Goal: Task Accomplishment & Management: Manage account settings

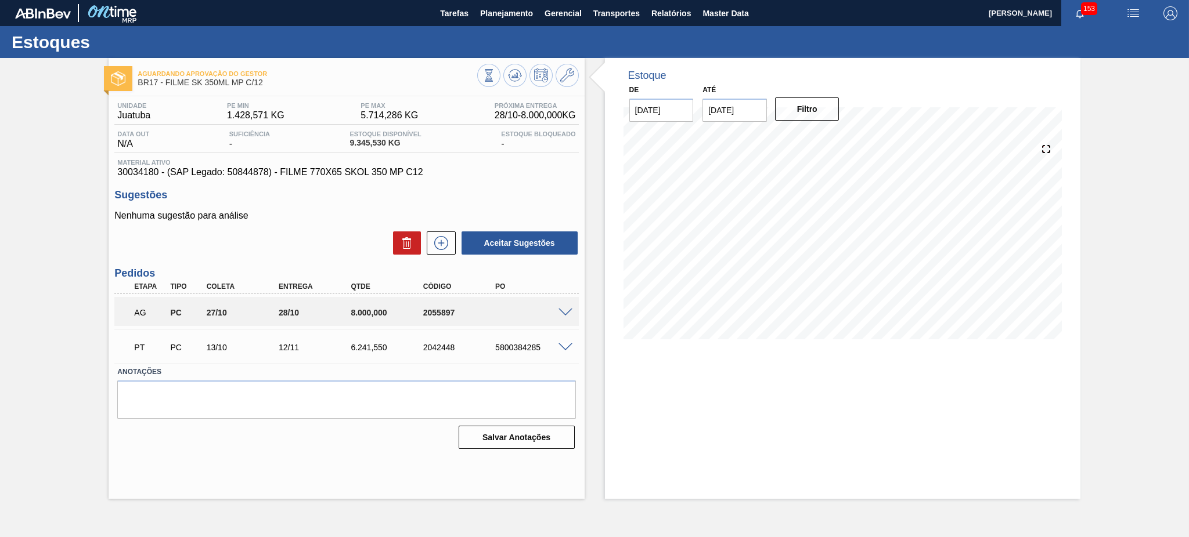
click at [567, 312] on span at bounding box center [565, 313] width 14 height 9
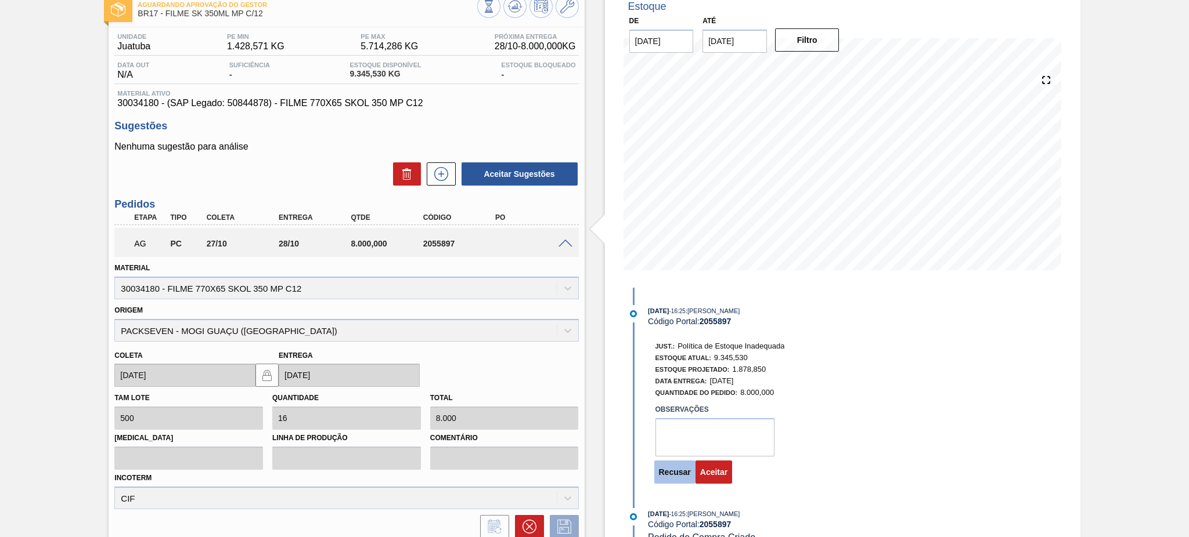
scroll to position [45, 0]
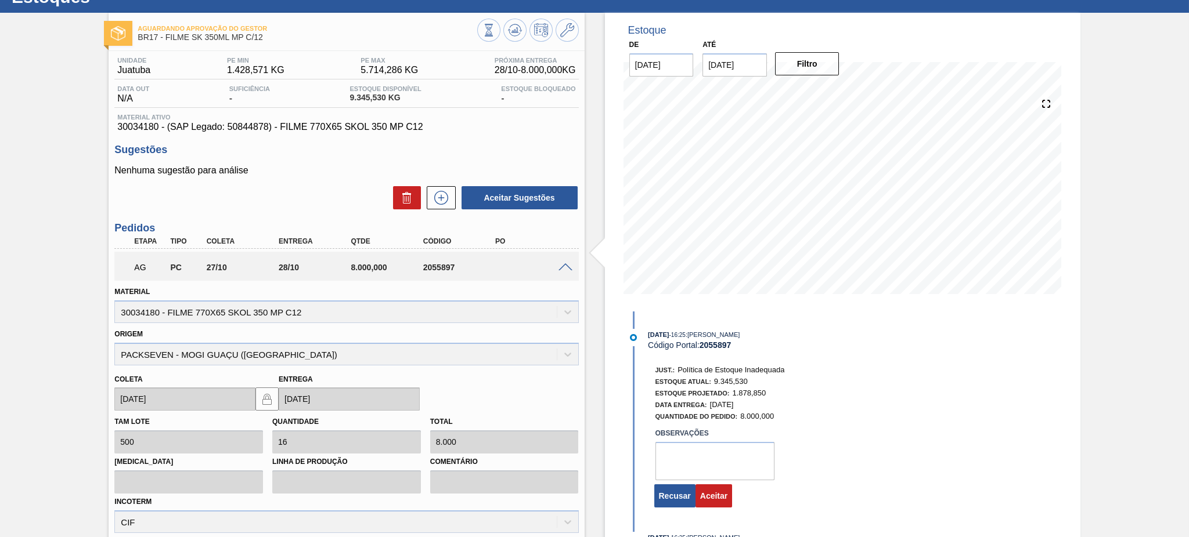
click at [745, 70] on input "29/10/2025" at bounding box center [734, 64] width 64 height 23
click at [827, 92] on div "outubro 2025" at bounding box center [772, 93] width 139 height 10
click at [832, 89] on button "Next Month" at bounding box center [832, 93] width 8 height 8
click at [773, 201] on div "31" at bounding box center [773, 205] width 16 height 16
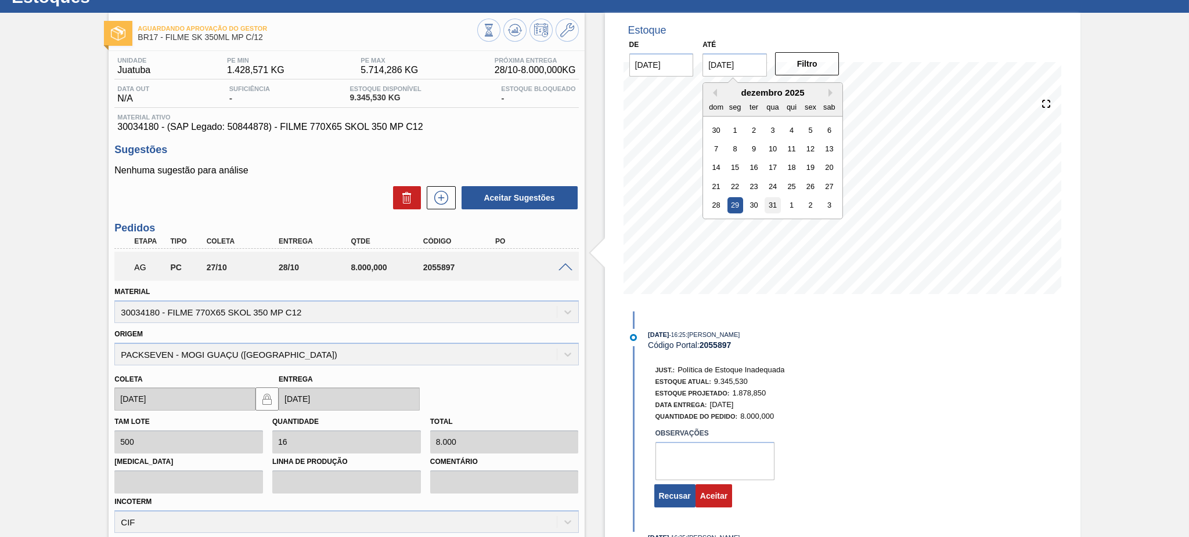
type input "[DATE]"
click at [818, 51] on div "Filtro" at bounding box center [808, 64] width 74 height 26
click at [814, 61] on button "Filtro" at bounding box center [807, 63] width 64 height 23
click at [708, 403] on textarea at bounding box center [714, 461] width 119 height 38
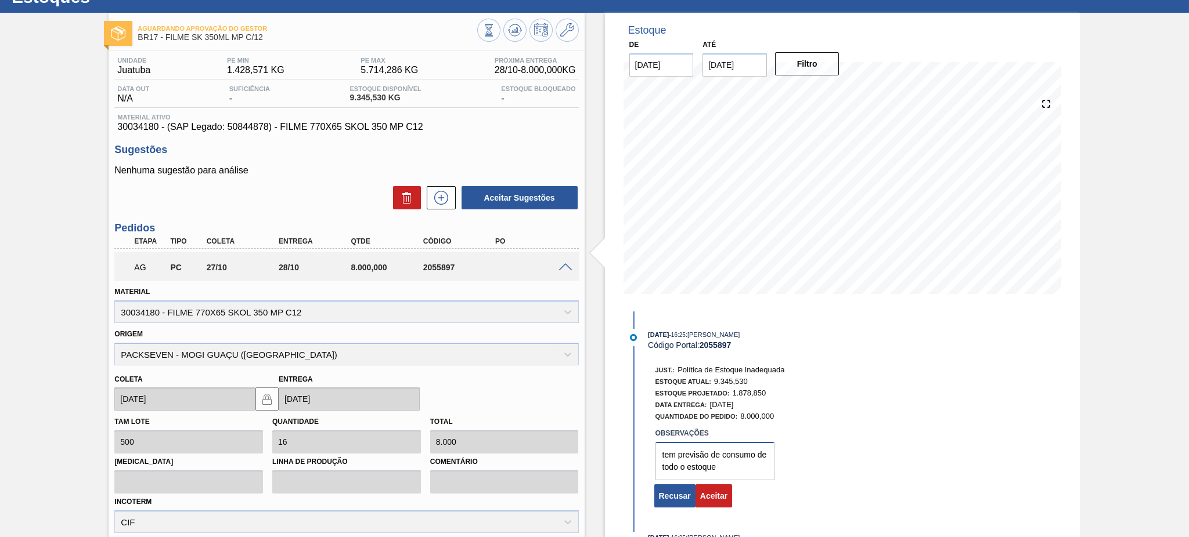
drag, startPoint x: 708, startPoint y: 470, endPoint x: 772, endPoint y: 477, distance: 64.9
click at [772, 403] on div "Observações tem previsão de consumo de todo o estoque" at bounding box center [798, 452] width 308 height 58
click at [759, 403] on textarea "tem previsão de consumo de todo o estoque" at bounding box center [714, 461] width 119 height 38
drag, startPoint x: 741, startPoint y: 472, endPoint x: 642, endPoint y: 449, distance: 101.9
click at [642, 403] on div "Just.: Política de Estoque Inadequada Estoque Atual: 9.345,530 Estoque Projetad…" at bounding box center [774, 435] width 299 height 147
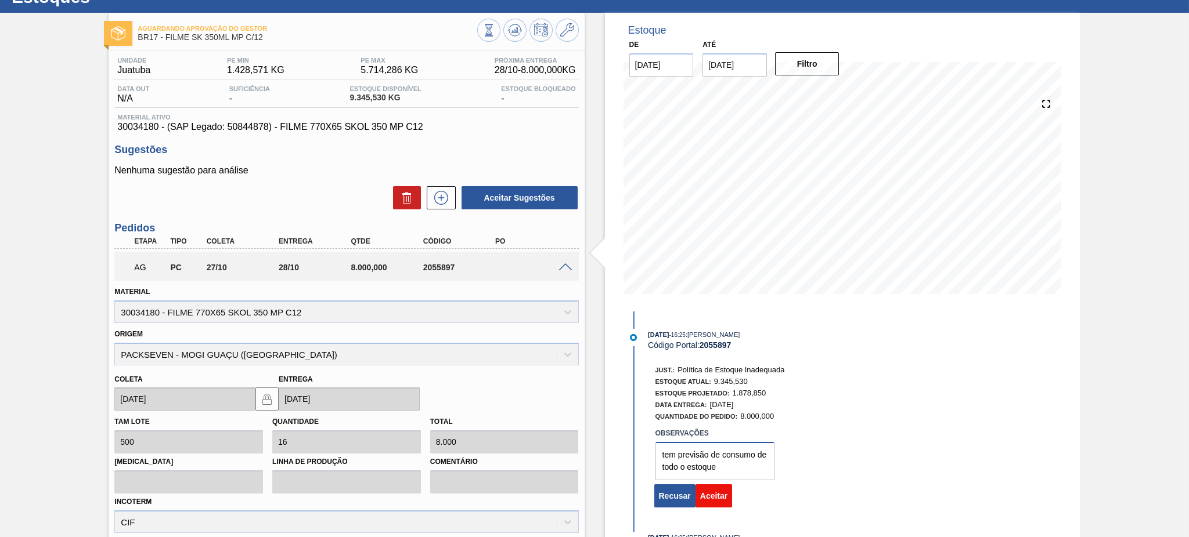
type textarea "tem previsão de consumo de todo o estoque"
click at [718, 403] on button "Aceitar" at bounding box center [713, 496] width 37 height 23
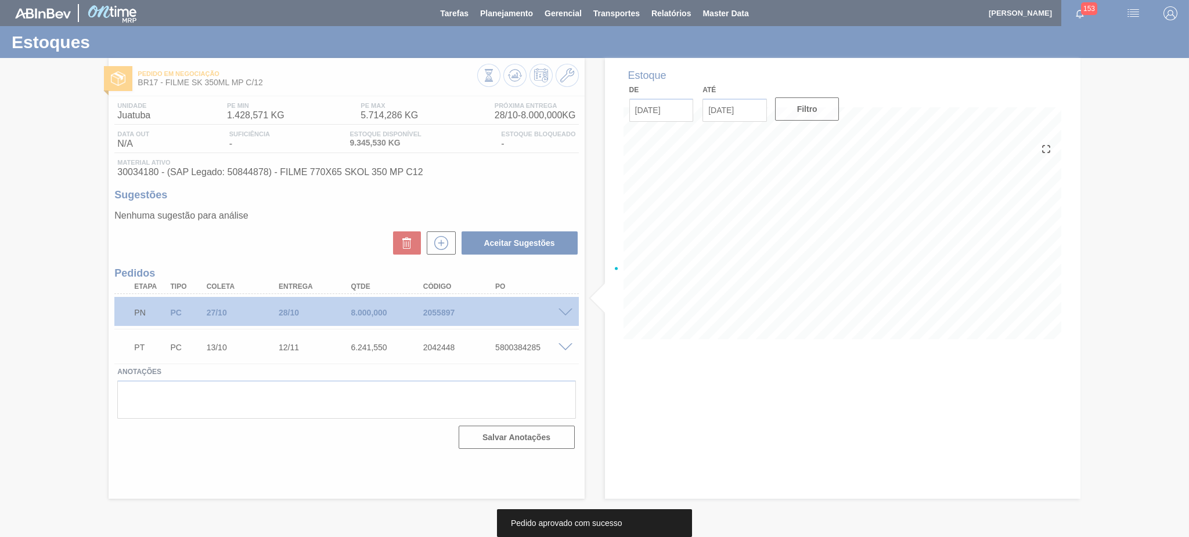
scroll to position [0, 0]
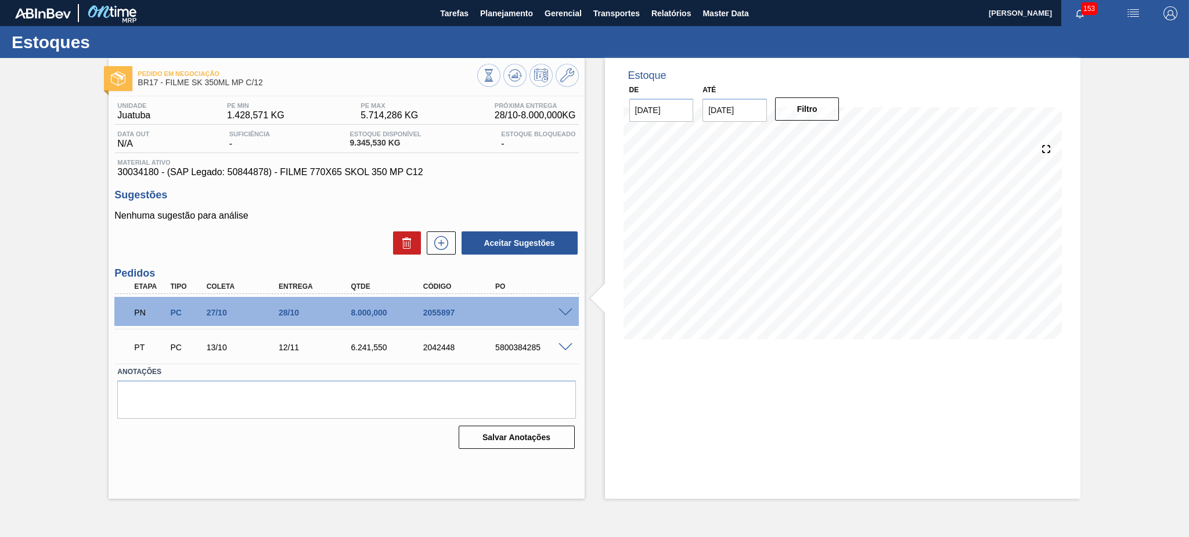
click at [564, 306] on div "PN PC 27/10 28/10 8.000,000 2055897" at bounding box center [346, 311] width 464 height 29
click at [565, 310] on span at bounding box center [565, 313] width 14 height 9
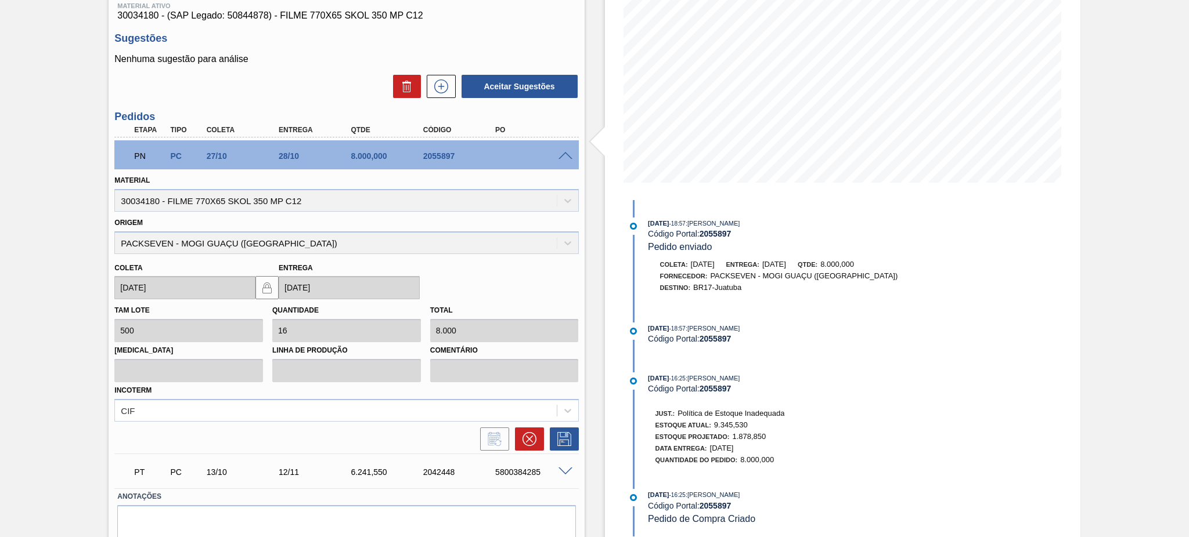
scroll to position [200, 0]
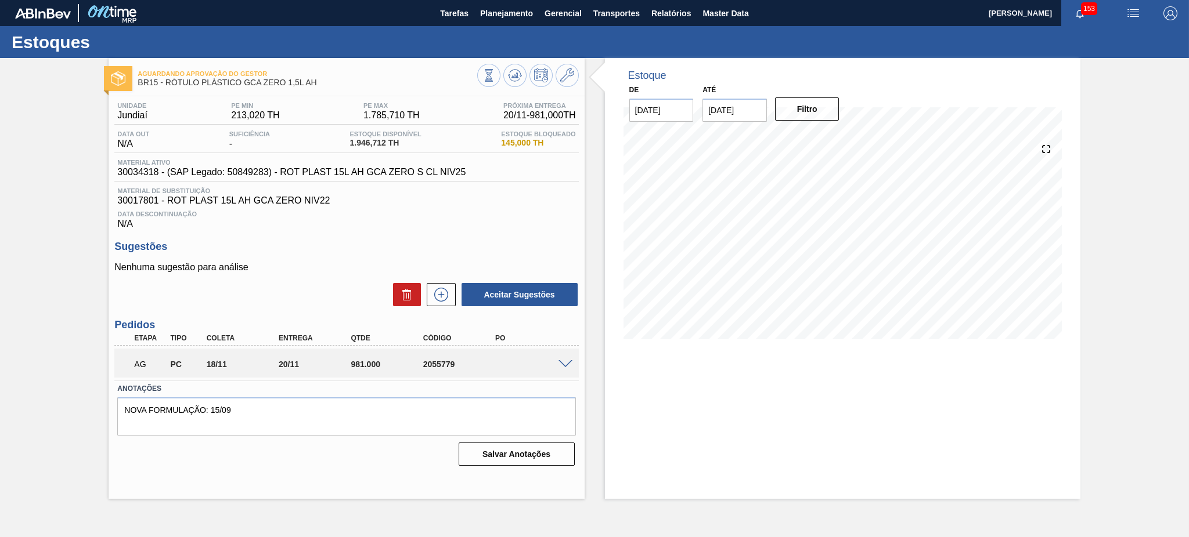
click at [565, 357] on div "AG PC 18/11 20/11 981.000 2055779" at bounding box center [346, 363] width 464 height 29
click at [562, 367] on span at bounding box center [565, 364] width 14 height 9
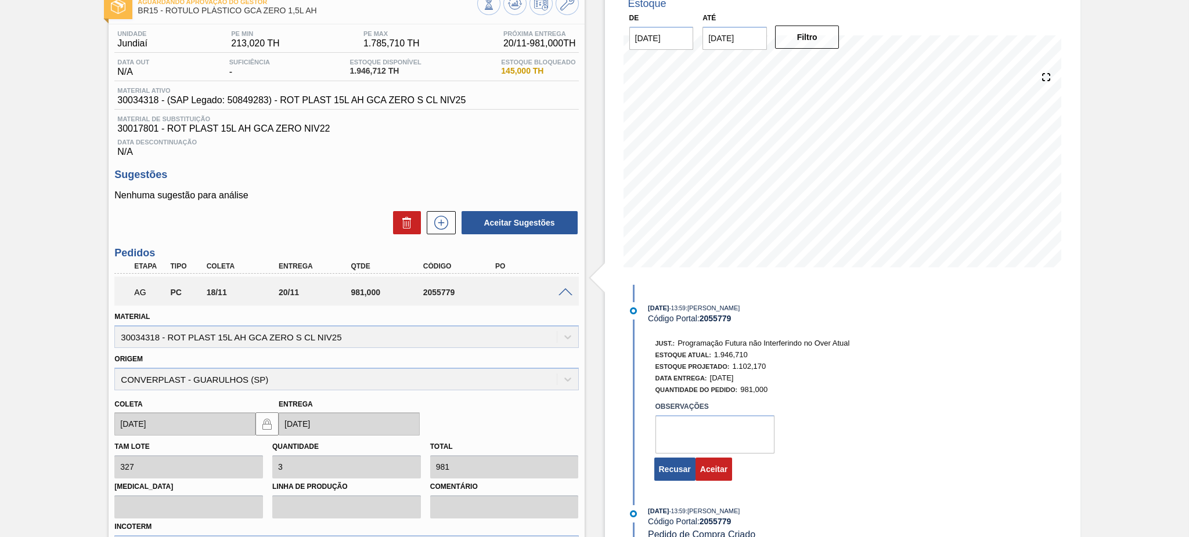
scroll to position [154, 0]
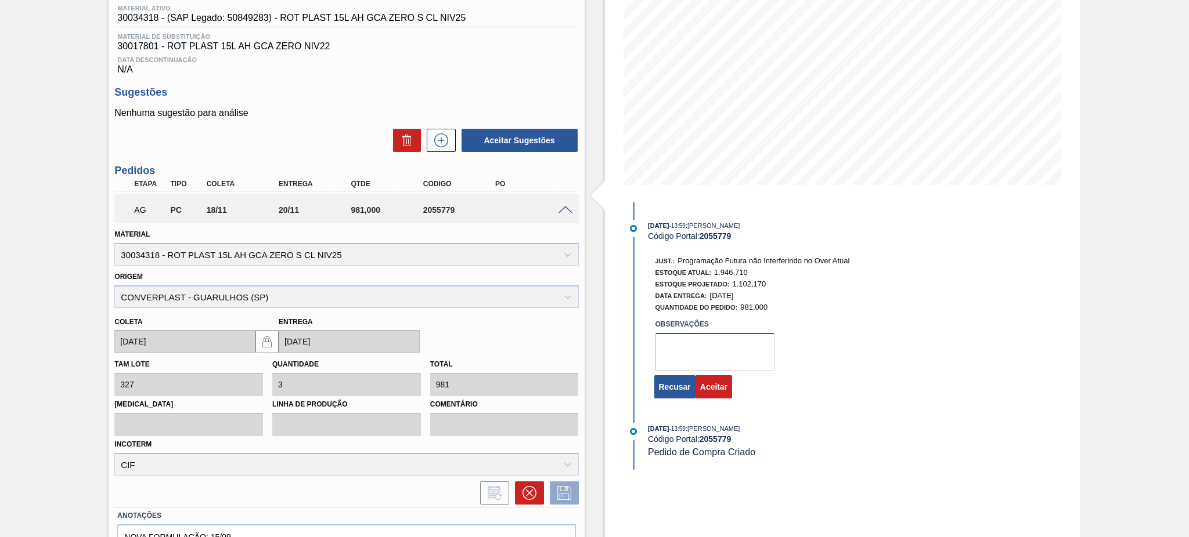
click at [713, 362] on textarea at bounding box center [714, 352] width 119 height 38
paste textarea "tem previsão de consumo de todo o estoque"
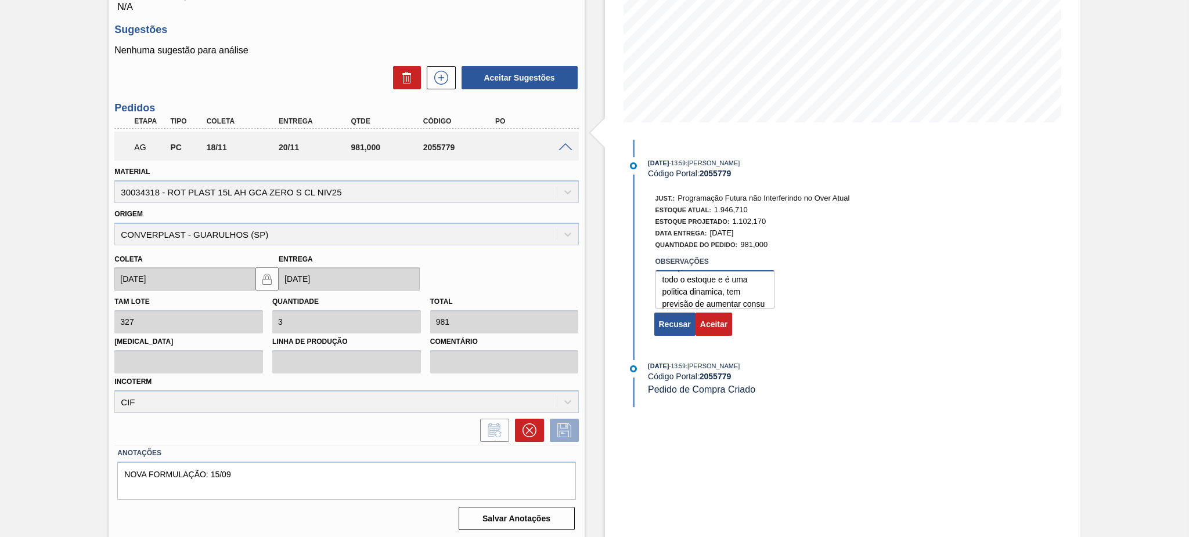
scroll to position [28, 0]
type textarea "tem previsão de consumo de todo o estoque e é uma politica dinamica, tem previs…"
click at [713, 327] on button "Aceitar" at bounding box center [713, 324] width 37 height 23
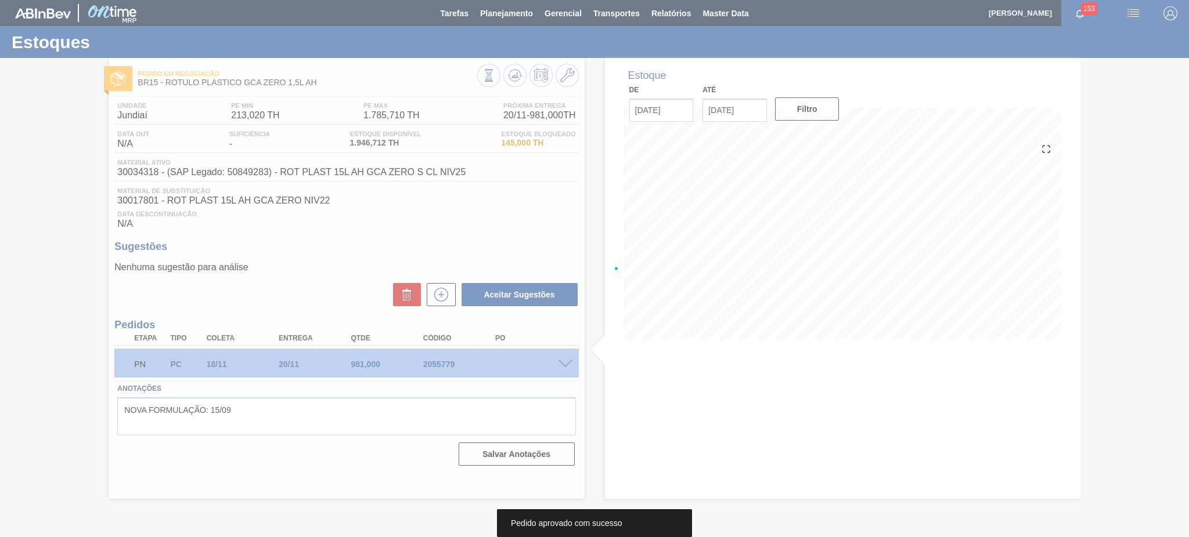
scroll to position [0, 0]
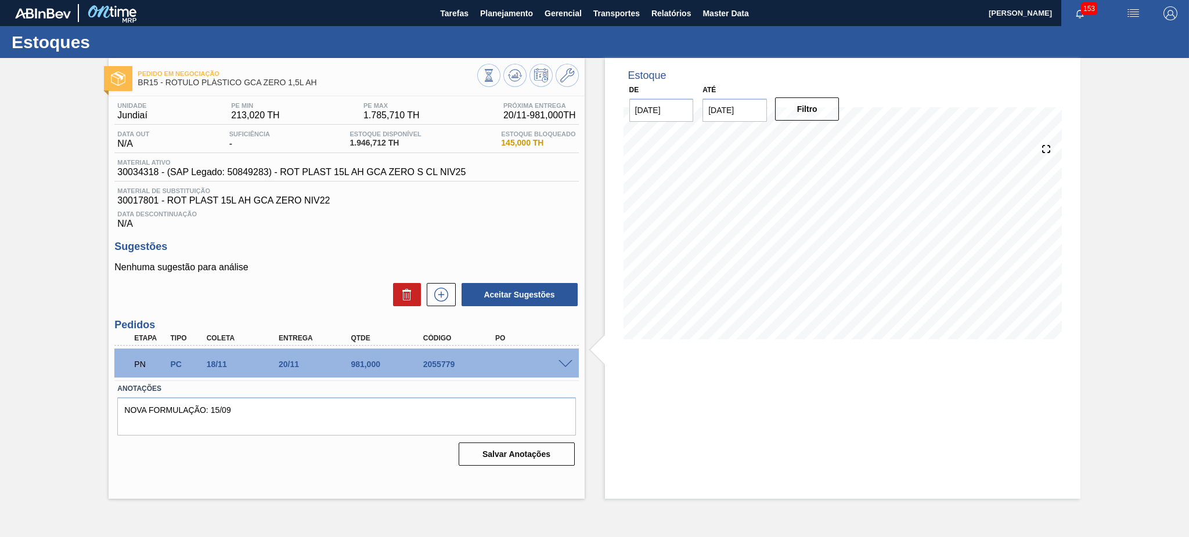
click at [565, 360] on span at bounding box center [565, 364] width 14 height 9
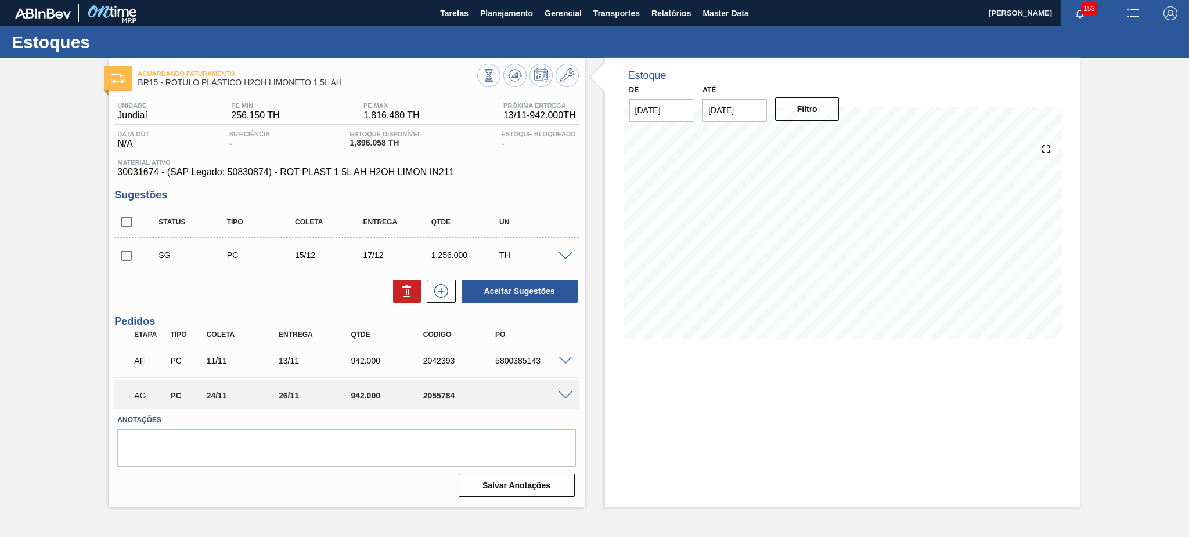
click at [562, 395] on span at bounding box center [565, 396] width 14 height 9
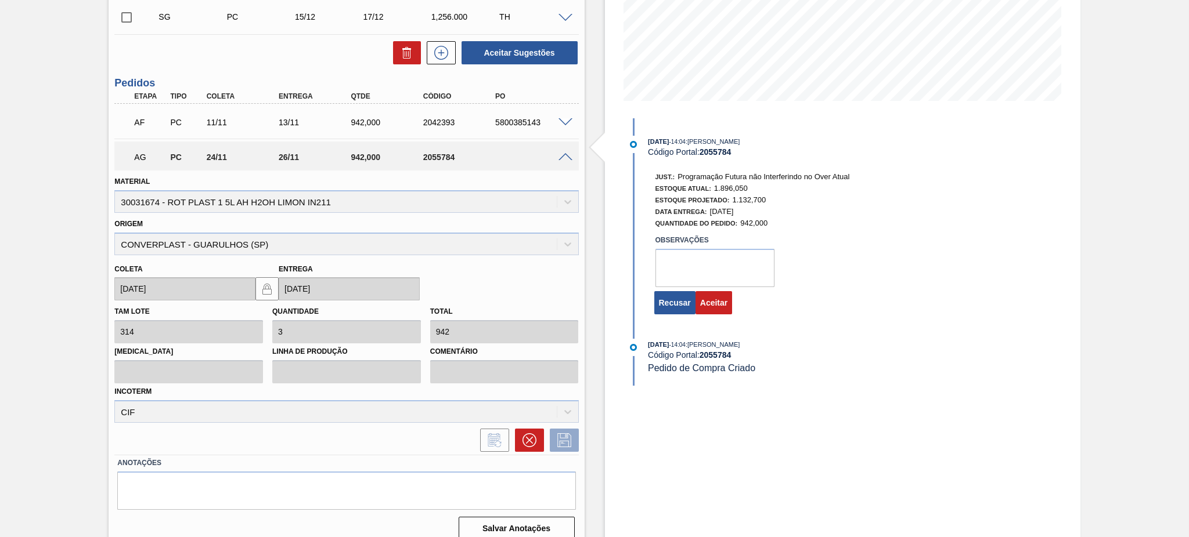
scroll to position [248, 0]
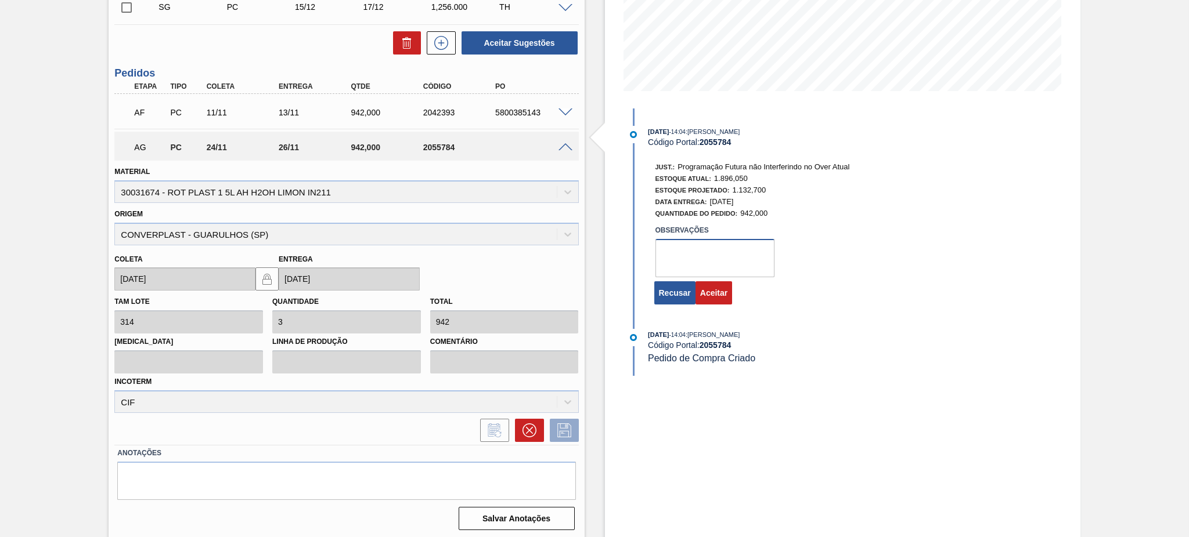
click at [712, 267] on textarea at bounding box center [714, 258] width 119 height 38
paste textarea "tem previsão de consumo de todo o estoque"
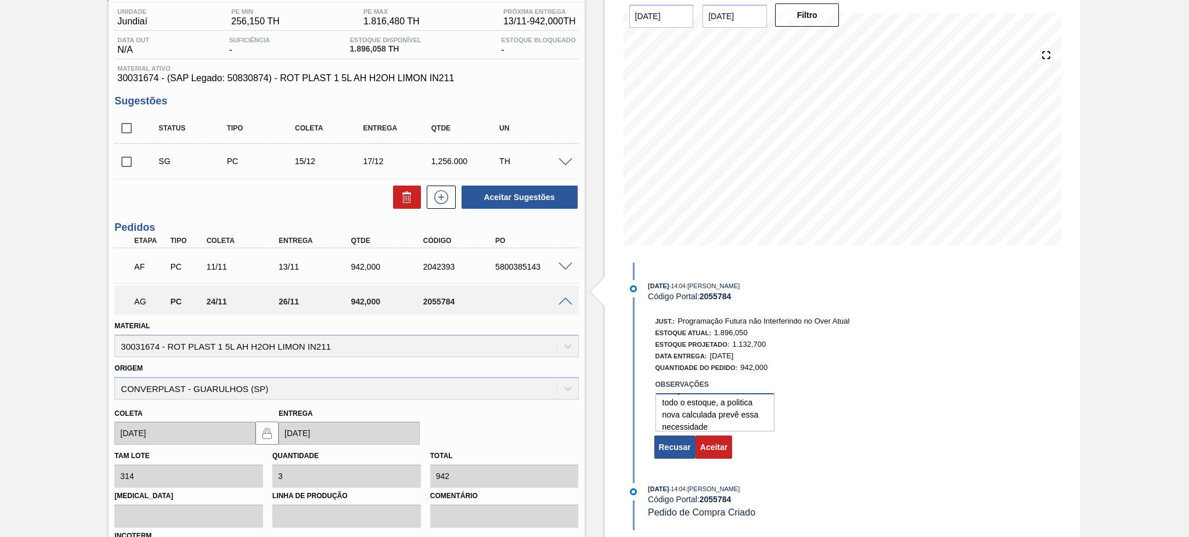
scroll to position [0, 0]
drag, startPoint x: 755, startPoint y: 436, endPoint x: 601, endPoint y: 394, distance: 159.5
click at [601, 394] on div "Estoque De 15/10/2025 Até 31/12/2025 Filtro 26/10 Projeção de Estoque 1,577.992…" at bounding box center [832, 329] width 496 height 731
type textarea "tem previsão de consumo de todo o estoque, a politica nova calculada prevê essa…"
click at [710, 454] on button "Aceitar" at bounding box center [713, 447] width 37 height 23
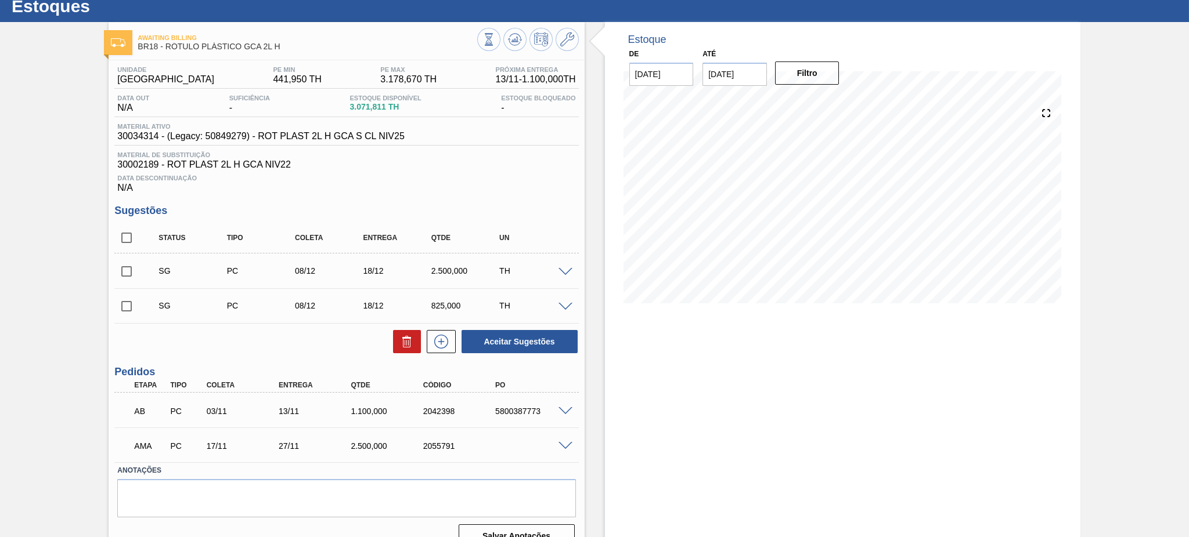
scroll to position [55, 0]
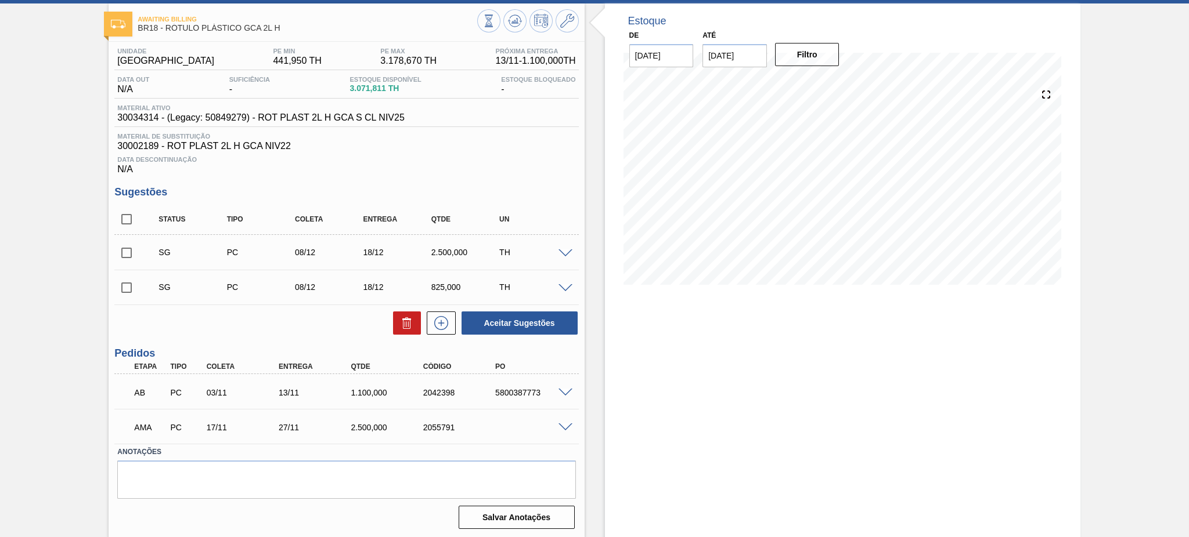
click at [568, 424] on span at bounding box center [565, 428] width 14 height 9
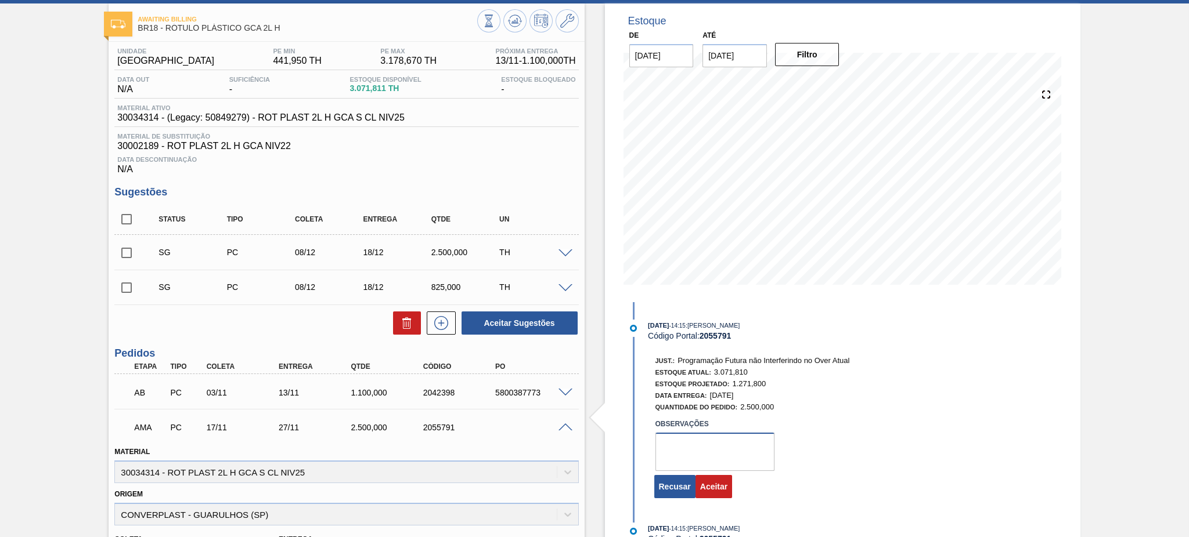
click at [692, 460] on textarea at bounding box center [714, 452] width 119 height 38
paste textarea "tem previsão de consumo de todo o estoque, a politica nova calculada prevê essa…"
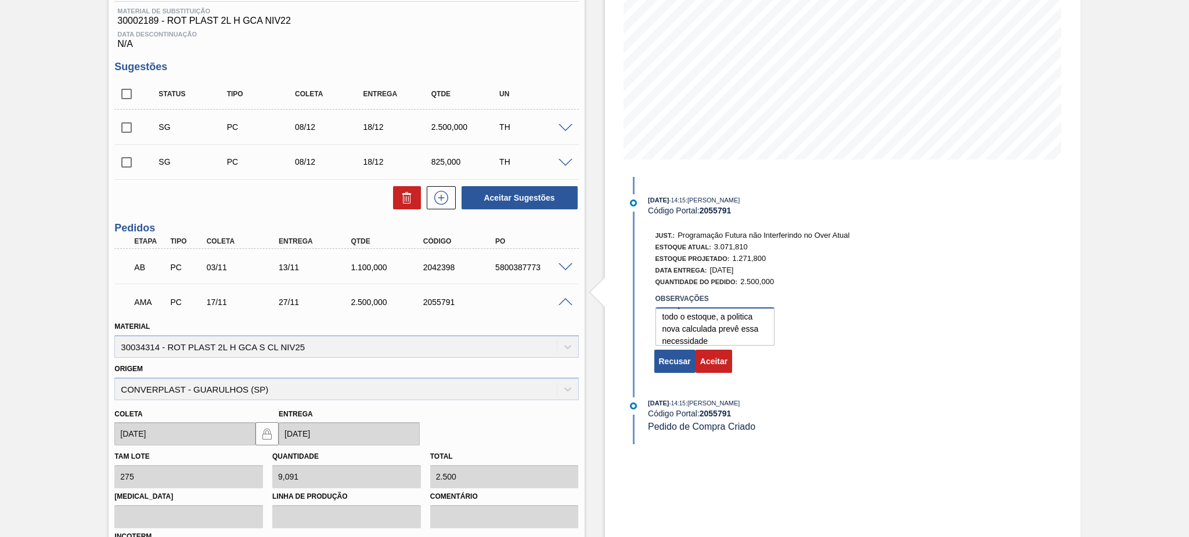
scroll to position [24, 0]
type textarea "tem previsão de consumo de todo o estoque, a politica nova calculada prevê essa…"
click at [720, 373] on button "Aceitar" at bounding box center [713, 361] width 37 height 23
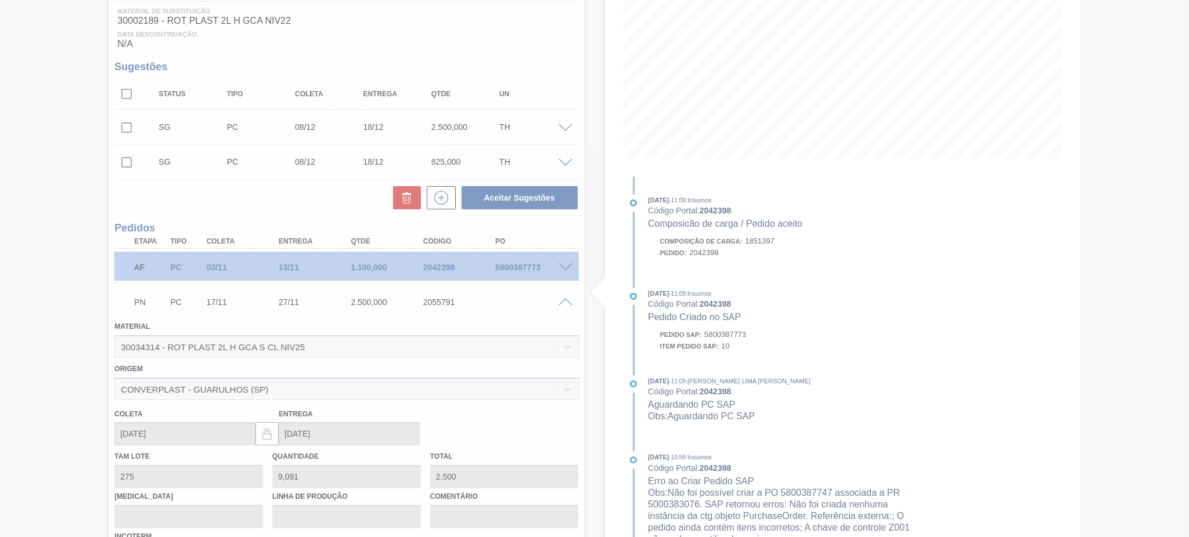
scroll to position [55, 0]
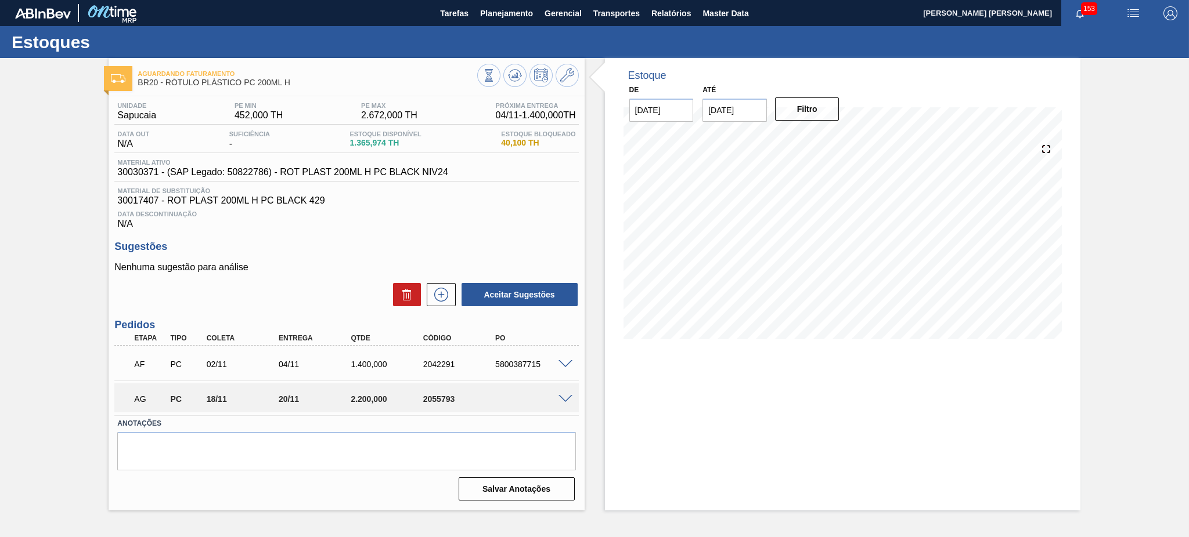
click at [563, 398] on span at bounding box center [565, 399] width 14 height 9
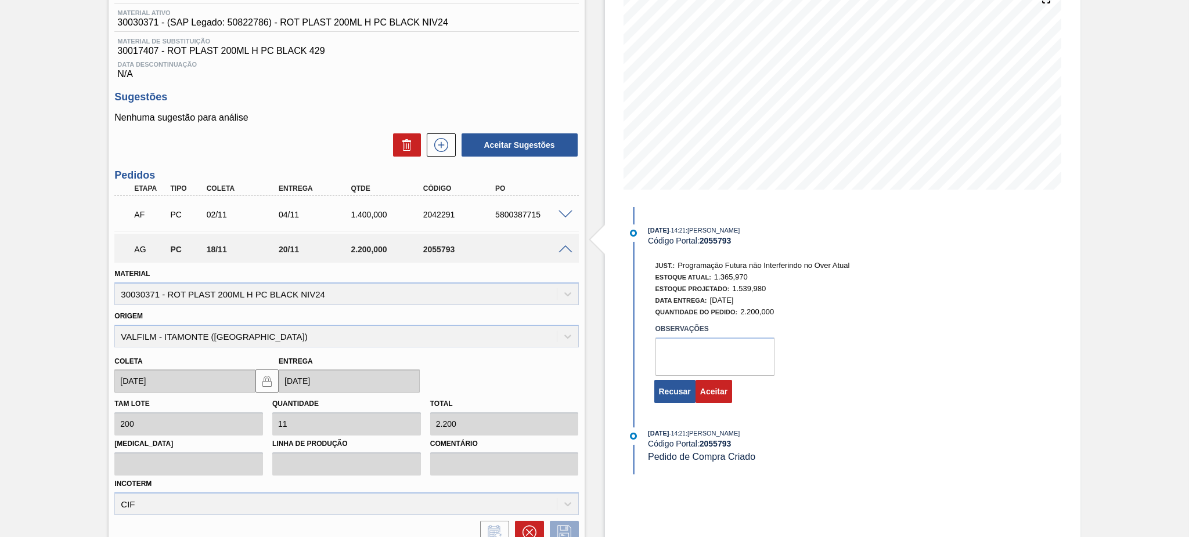
scroll to position [154, 0]
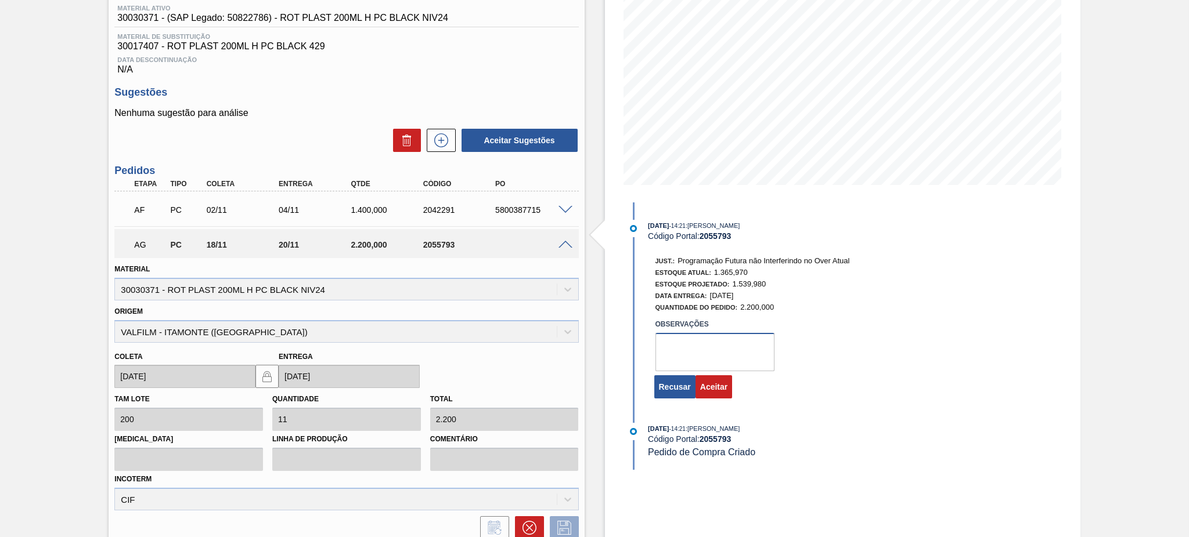
click at [685, 353] on textarea at bounding box center [714, 352] width 119 height 38
paste textarea "tem previsão de consumo de todo o estoque, a politica nova calculada prevê essa…"
type textarea "tem previsão de consumo de todo o estoque, a politica nova calculada prevê essa…"
click at [712, 395] on button "Aceitar" at bounding box center [713, 387] width 37 height 23
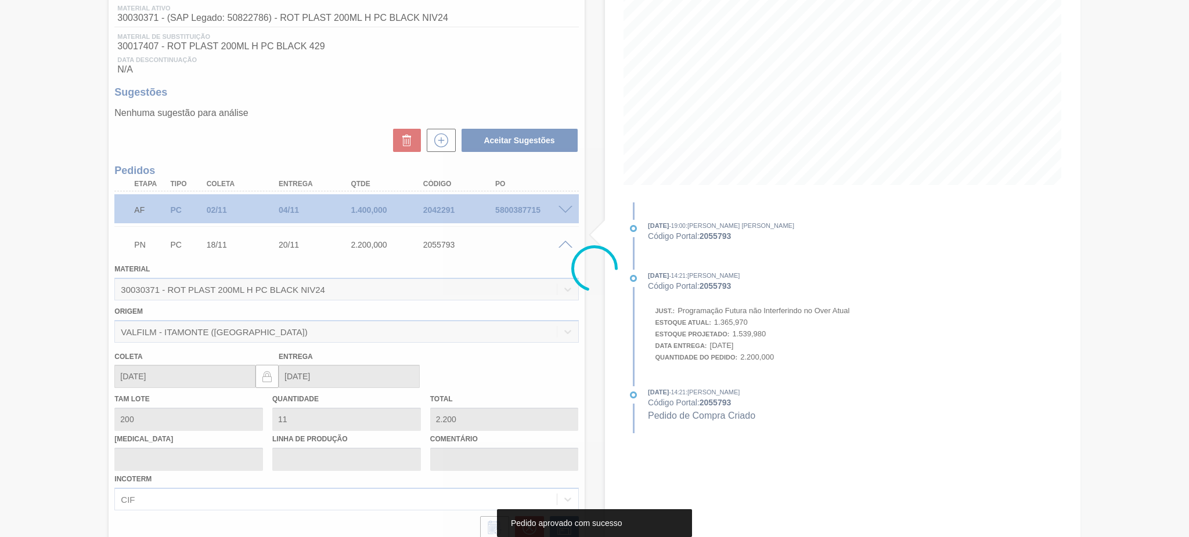
scroll to position [0, 0]
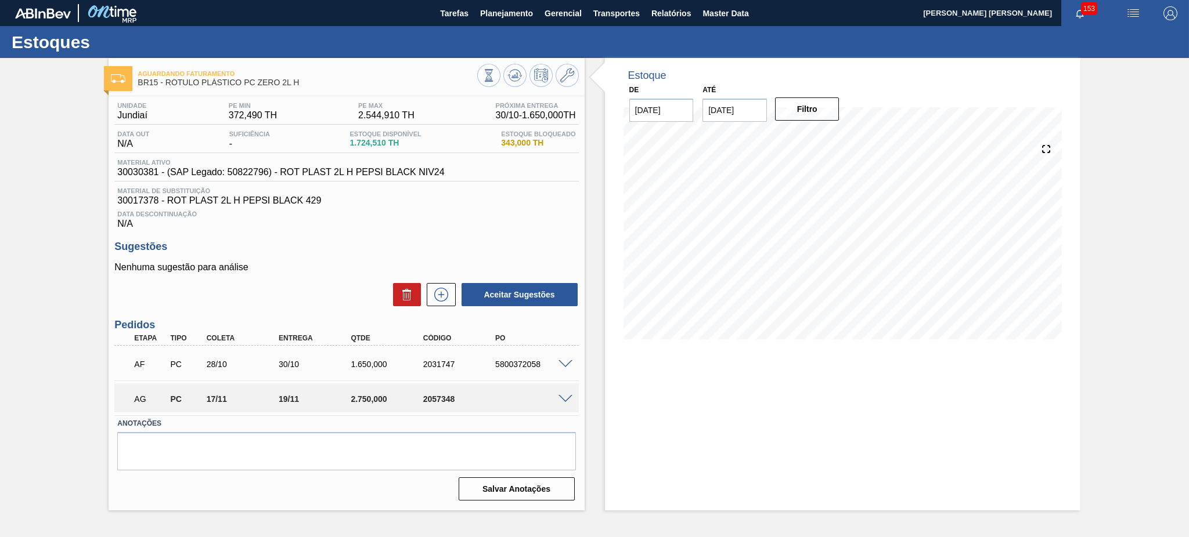
click at [564, 398] on span at bounding box center [565, 399] width 14 height 9
click at [562, 399] on span at bounding box center [565, 399] width 14 height 9
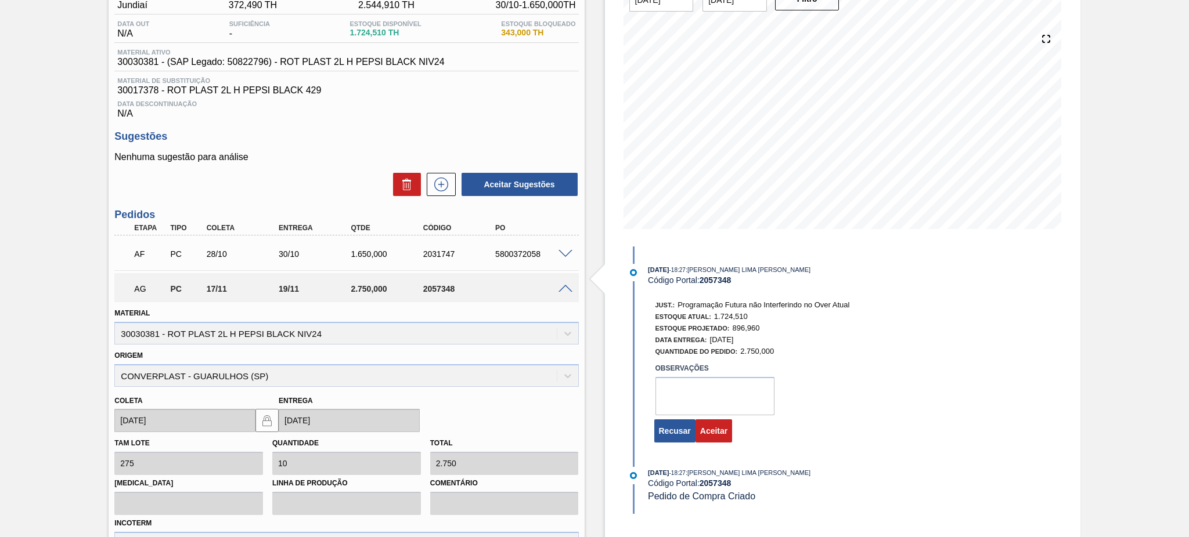
scroll to position [154, 0]
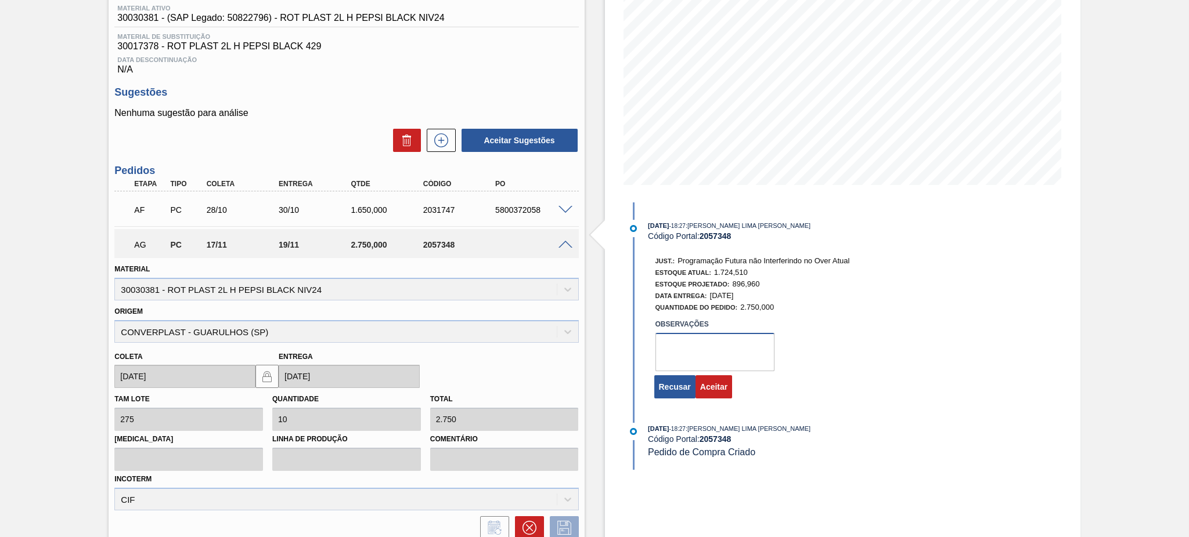
click at [683, 363] on textarea at bounding box center [714, 352] width 119 height 38
paste textarea "tem previsão de consumo de todo o estoque, a politica nova calculada prevê essa…"
type textarea "tem previsão de consumo de todo o estoque, a politica nova calculada prevê essa…"
click at [717, 399] on button "Aceitar" at bounding box center [713, 387] width 37 height 23
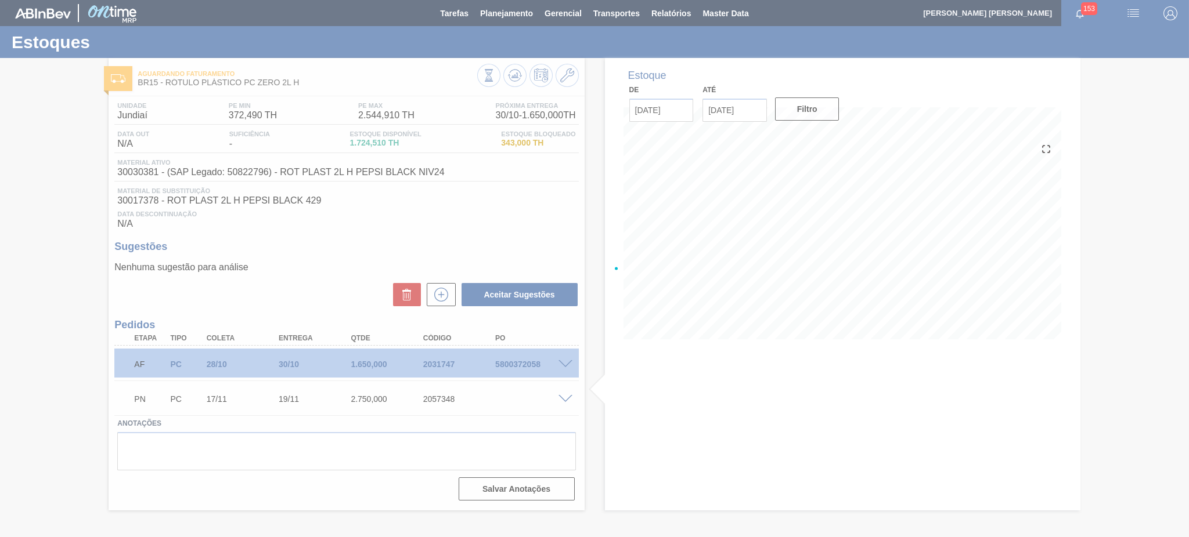
scroll to position [0, 0]
